Goal: Find specific page/section: Find specific page/section

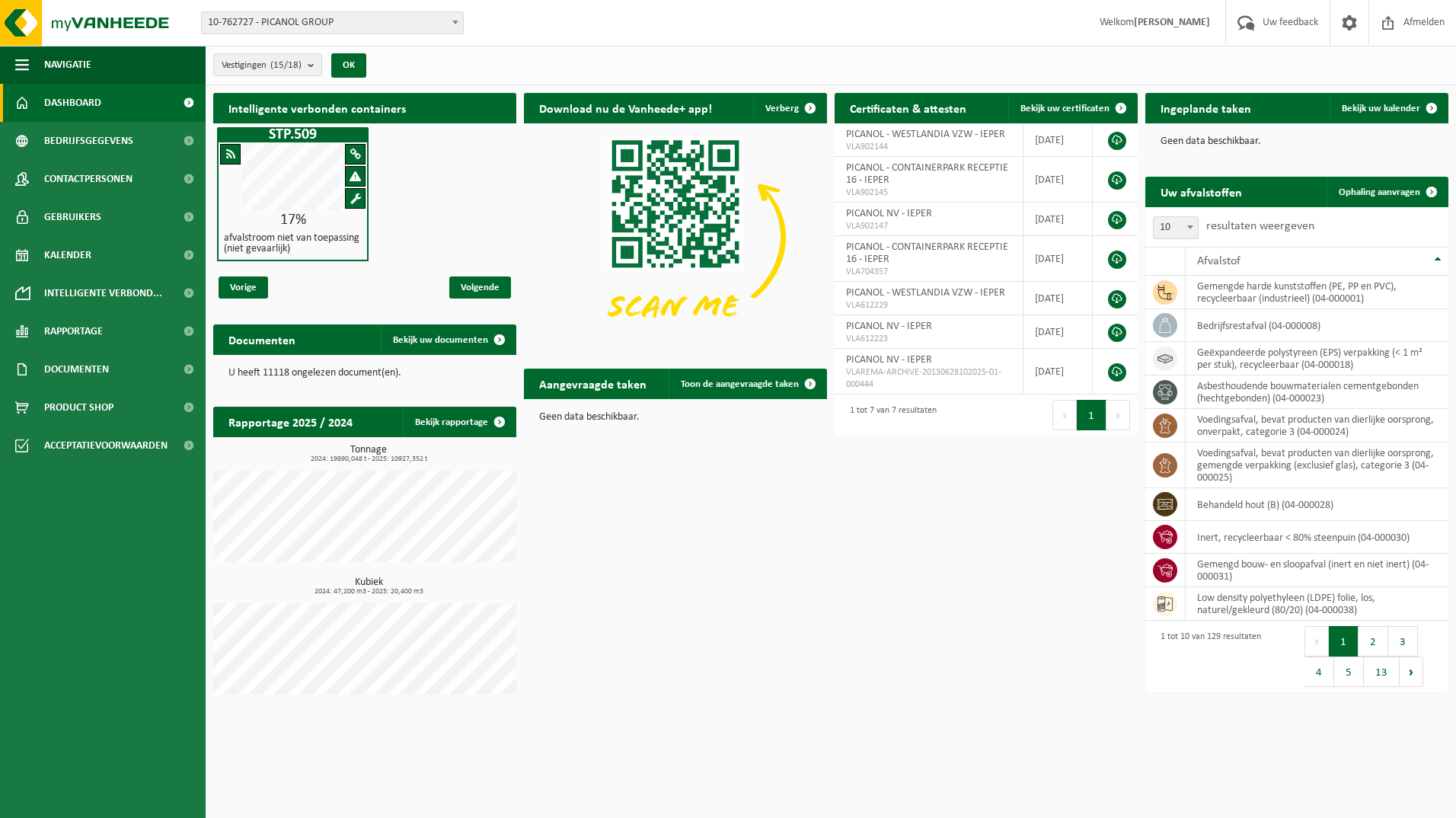
click at [77, 105] on span "Dashboard" at bounding box center [73, 102] width 57 height 38
click at [98, 291] on span "Intelligente verbond..." at bounding box center [104, 293] width 118 height 38
